Goal: Check status: Check status

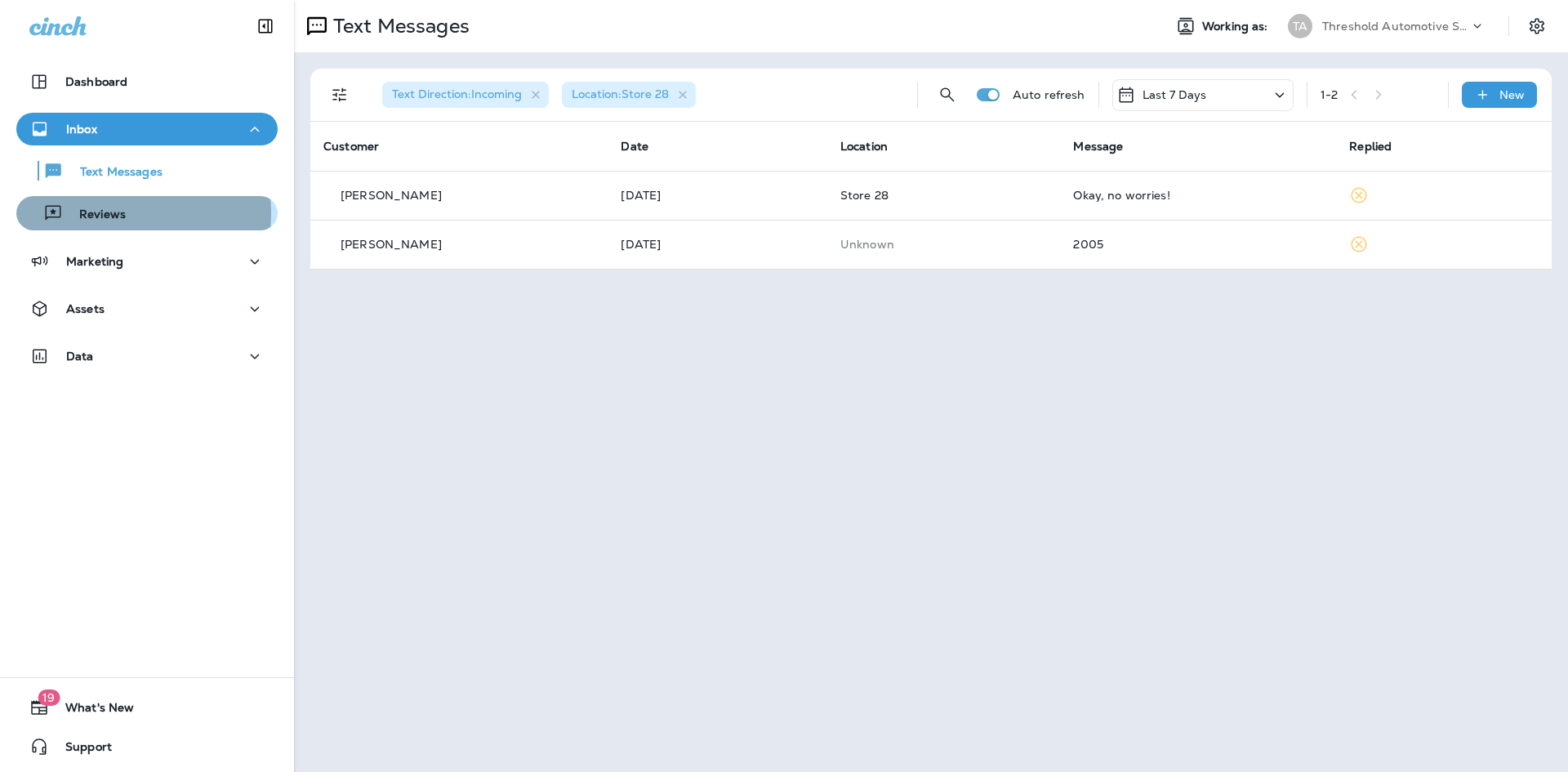
click at [101, 213] on p "Reviews" at bounding box center [94, 215] width 63 height 16
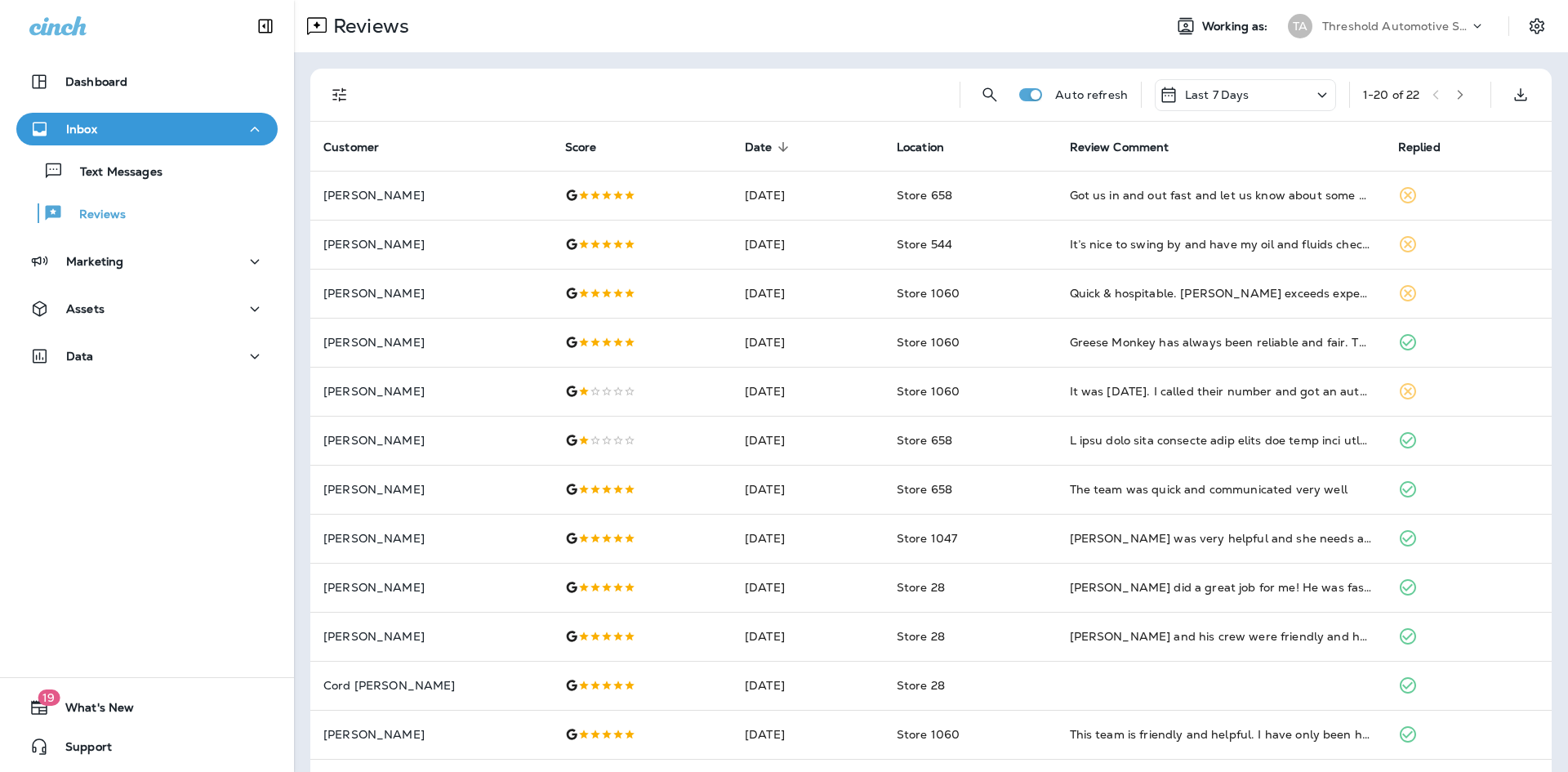
click at [314, 90] on div "Auto refresh Last 7 Days 1 - 20 of 22" at bounding box center [931, 95] width 1242 height 53
click at [329, 92] on button "Filters" at bounding box center [340, 95] width 33 height 33
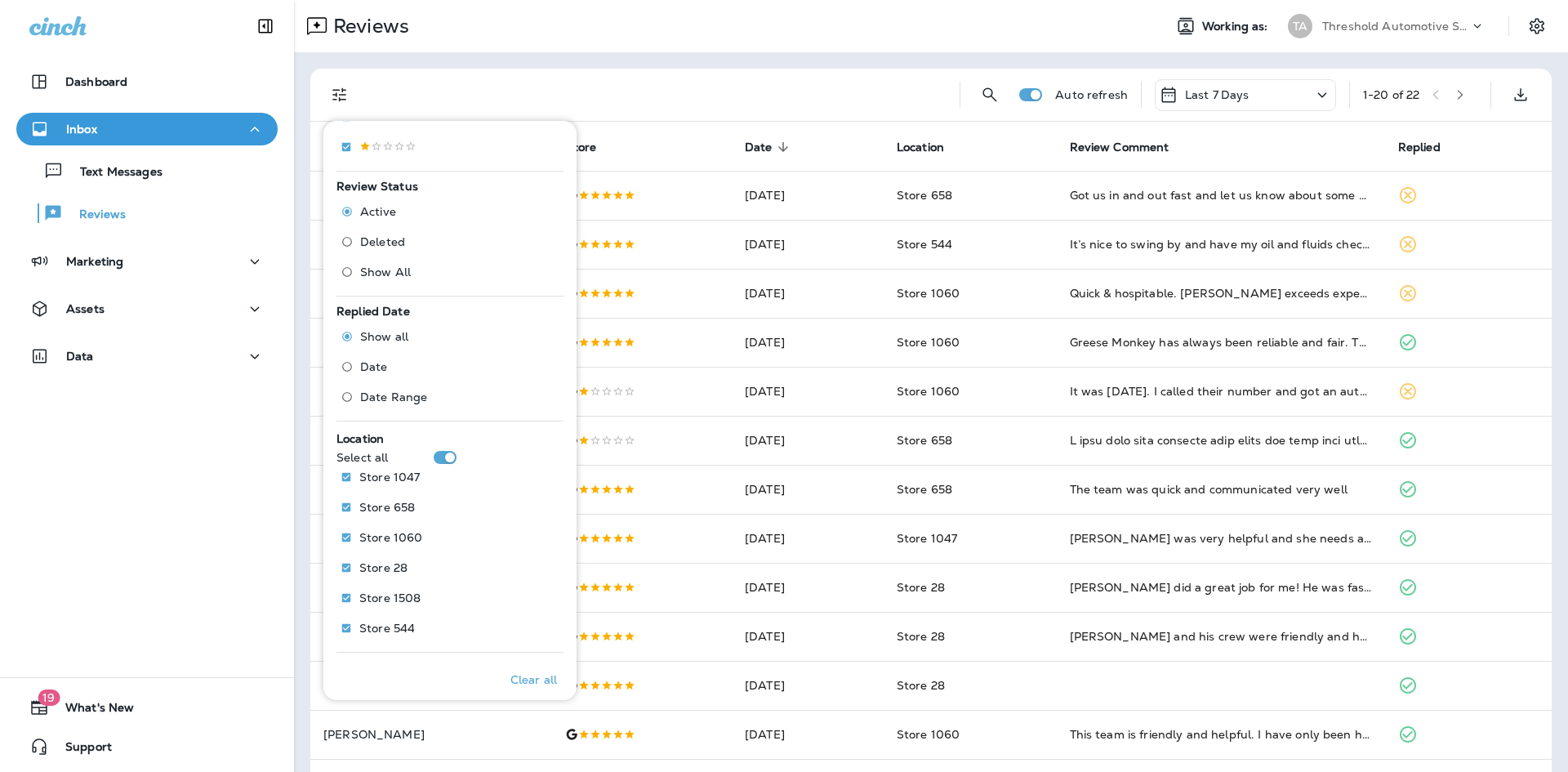
scroll to position [449, 0]
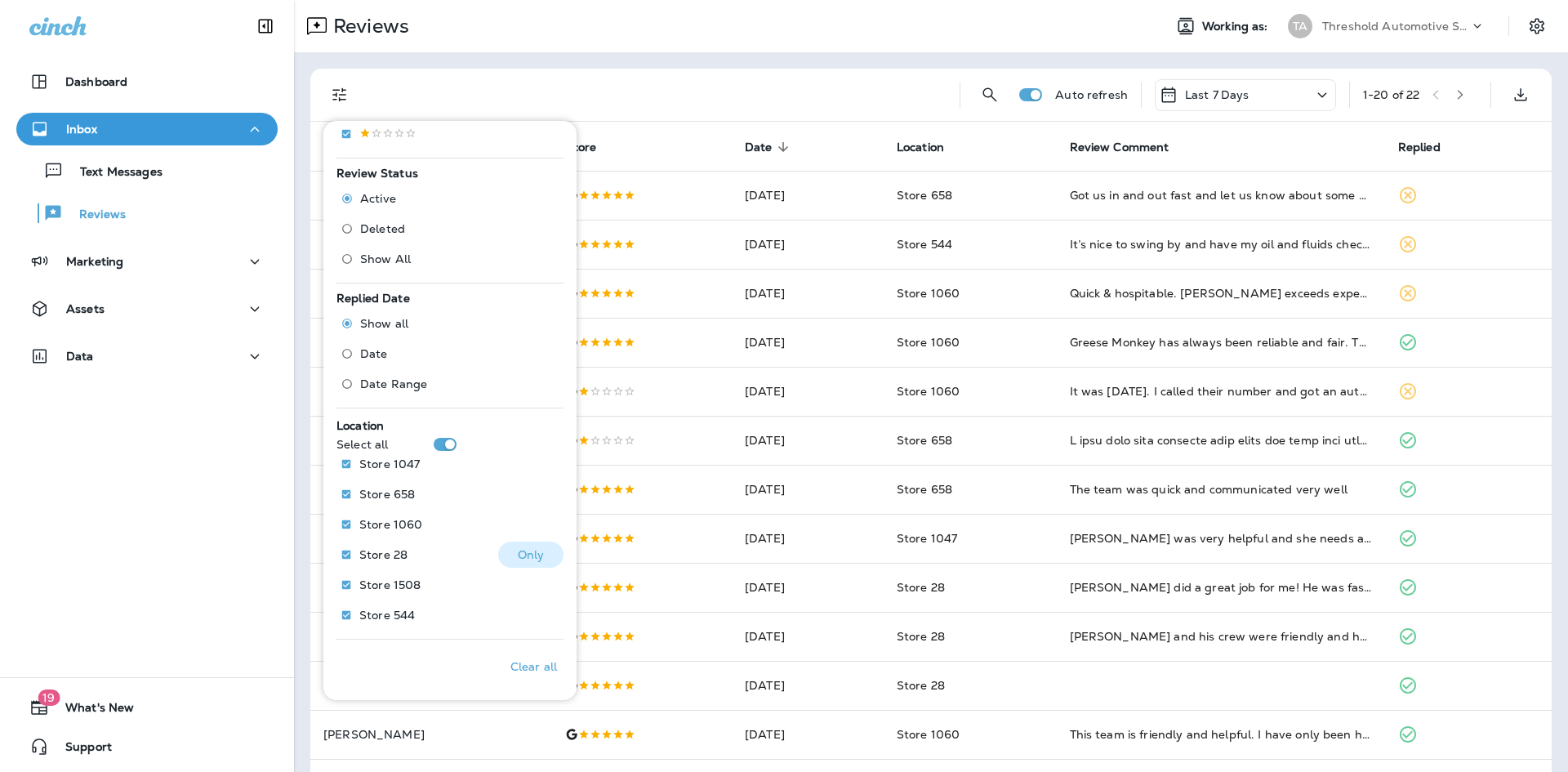
click at [540, 555] on button "Only" at bounding box center [530, 555] width 65 height 26
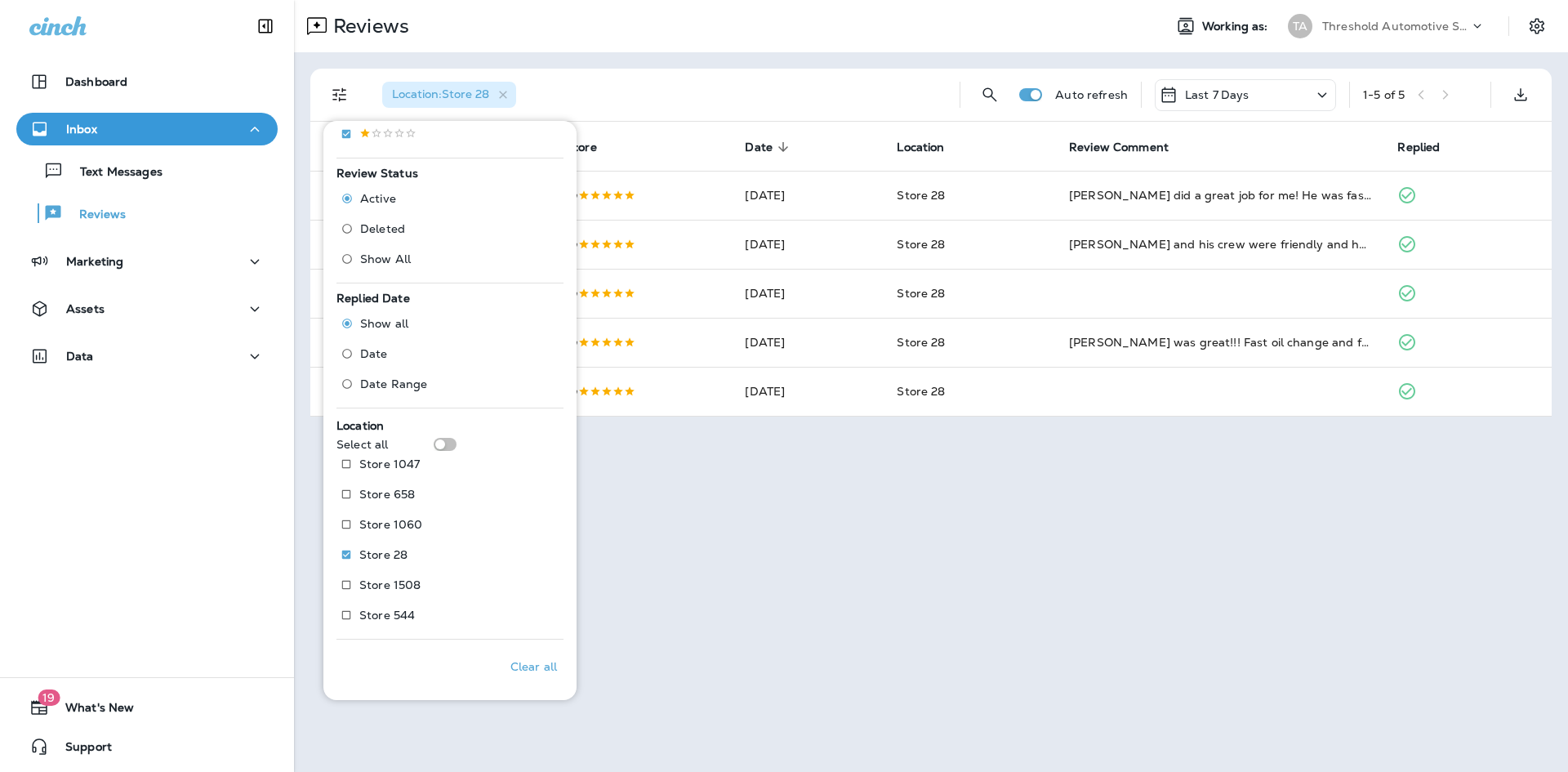
click at [788, 480] on div "Reviews Working as: TA Threshold Automotive Service dba Grease Monkey Location …" at bounding box center [931, 386] width 1274 height 772
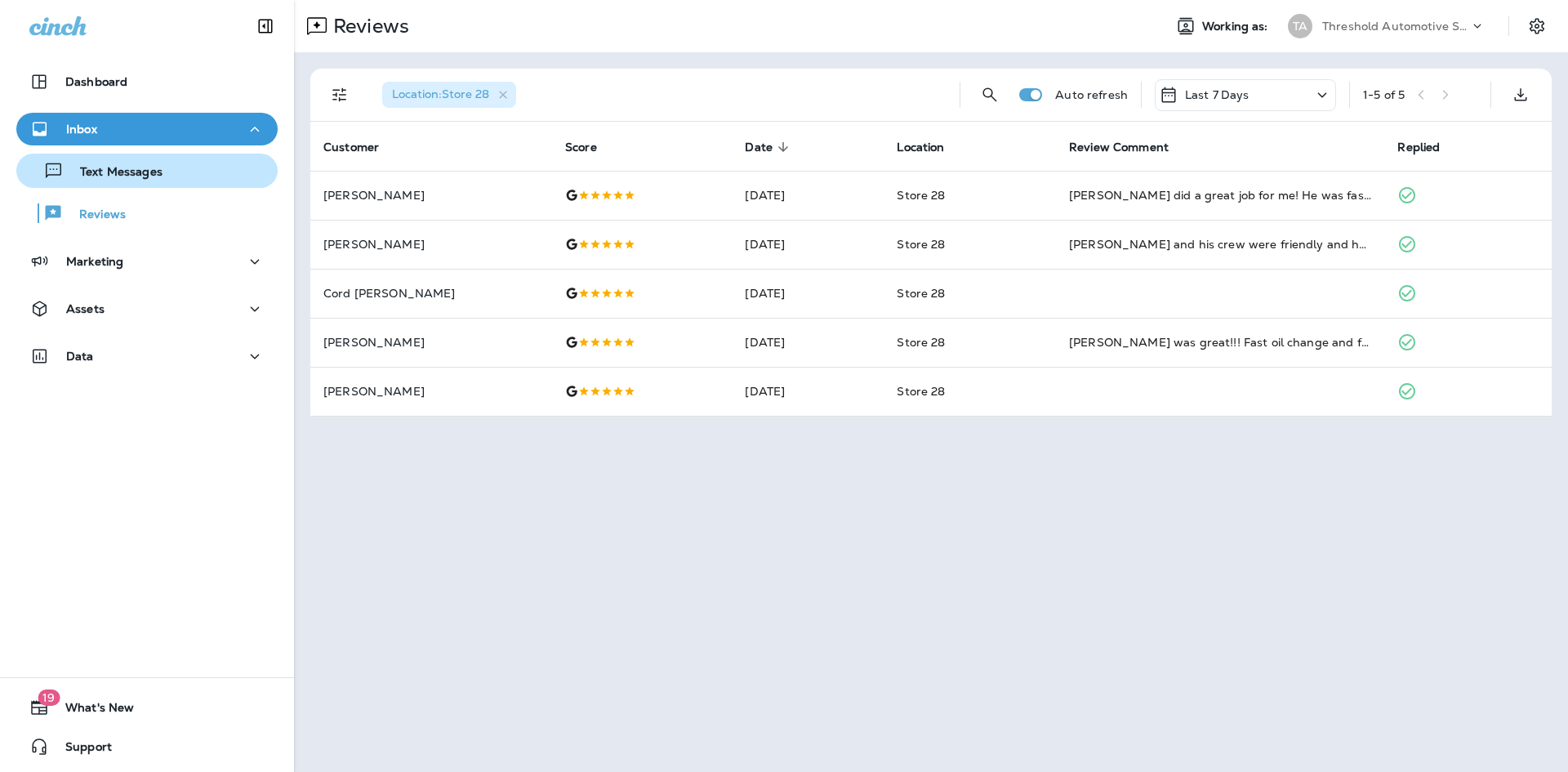
click at [128, 177] on p "Text Messages" at bounding box center [113, 173] width 99 height 16
